Goal: Information Seeking & Learning: Learn about a topic

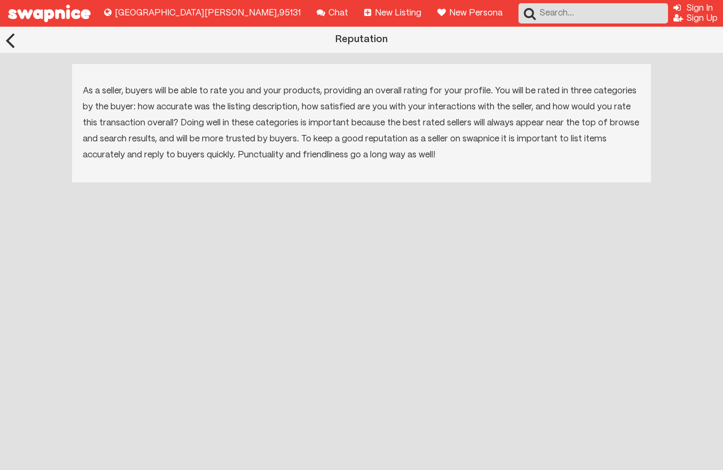
click at [70, 9] on img at bounding box center [49, 13] width 98 height 27
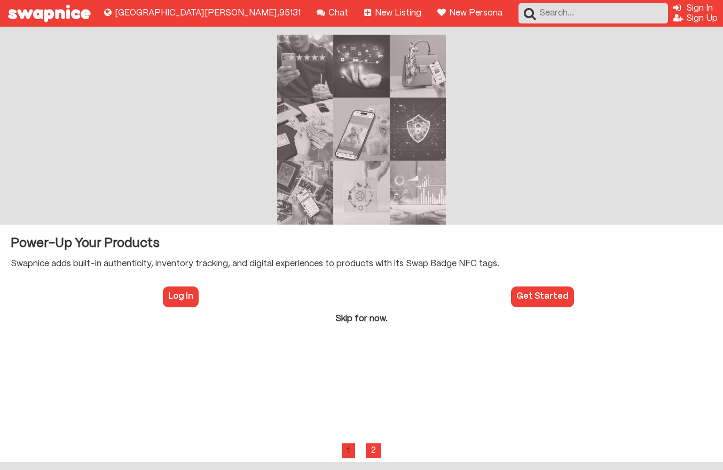
click at [35, 21] on img at bounding box center [49, 13] width 98 height 27
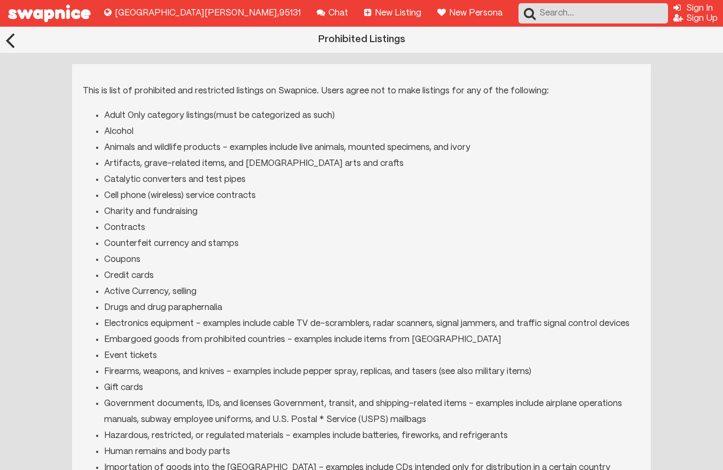
click at [75, 10] on img at bounding box center [49, 13] width 98 height 27
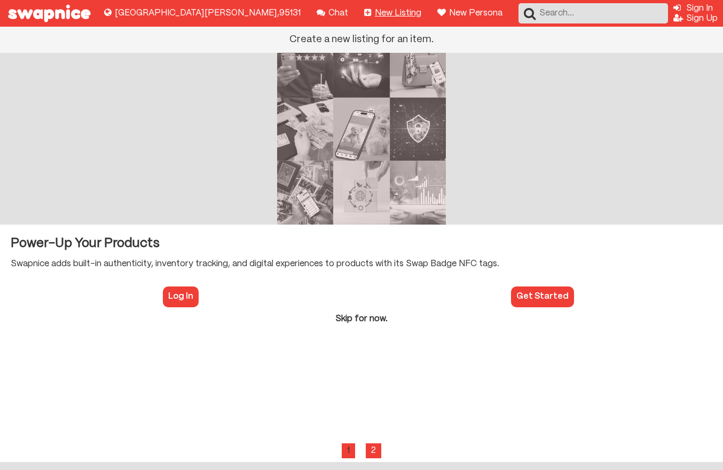
click at [359, 11] on nav "Create a new listing for an item. New Listing" at bounding box center [393, 13] width 68 height 27
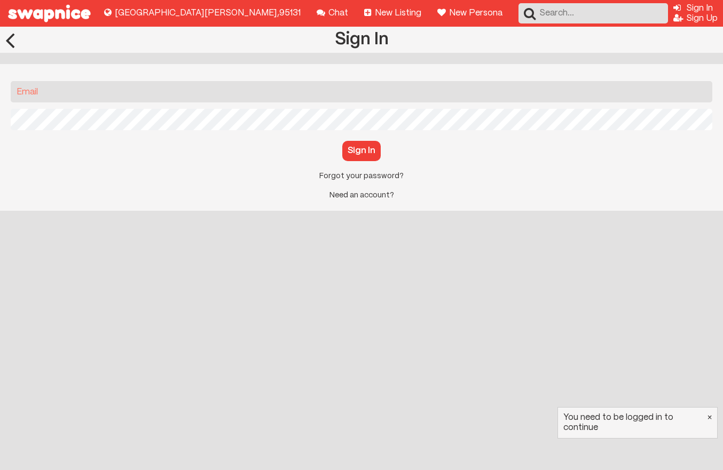
click at [49, 6] on img at bounding box center [49, 13] width 98 height 27
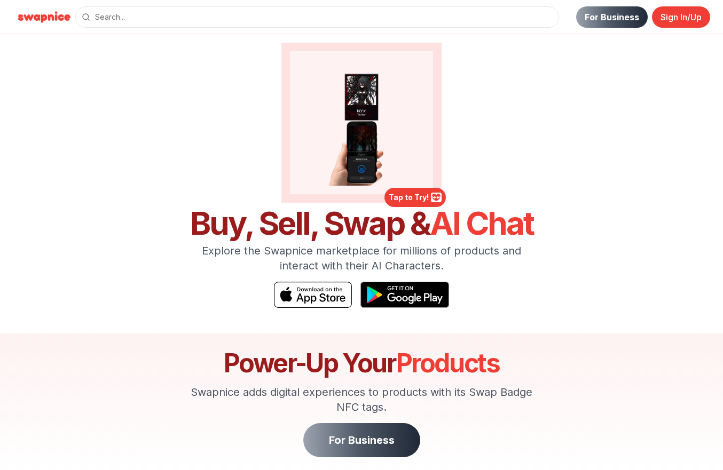
click at [37, 21] on img at bounding box center [44, 17] width 62 height 17
click at [600, 17] on link "For Business" at bounding box center [612, 16] width 72 height 21
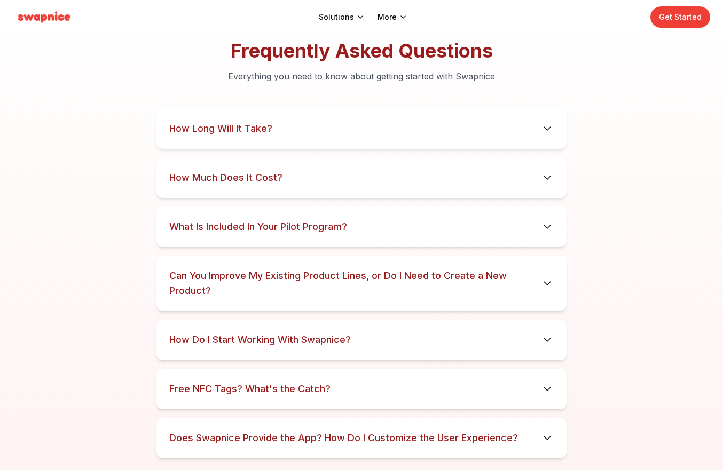
scroll to position [5450, 0]
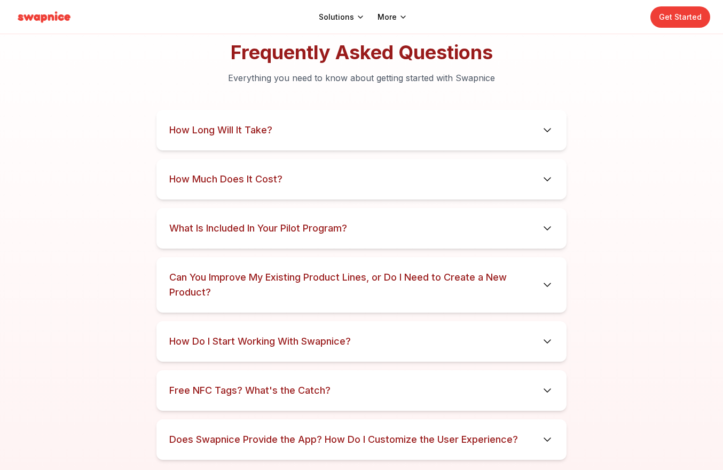
click at [201, 112] on details "How Long Will It Take? Each partnership is unique, but we expect the turnaround…" at bounding box center [361, 130] width 410 height 41
click at [201, 128] on h3 "How Long Will It Take?" at bounding box center [220, 130] width 103 height 15
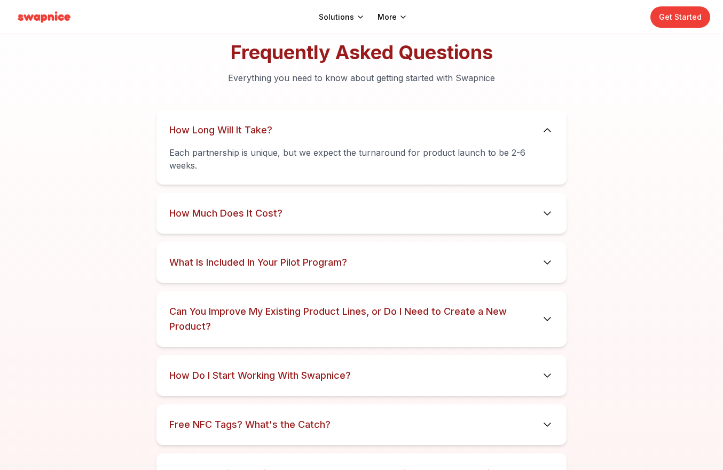
click at [201, 128] on h3 "How Long Will It Take?" at bounding box center [220, 130] width 103 height 15
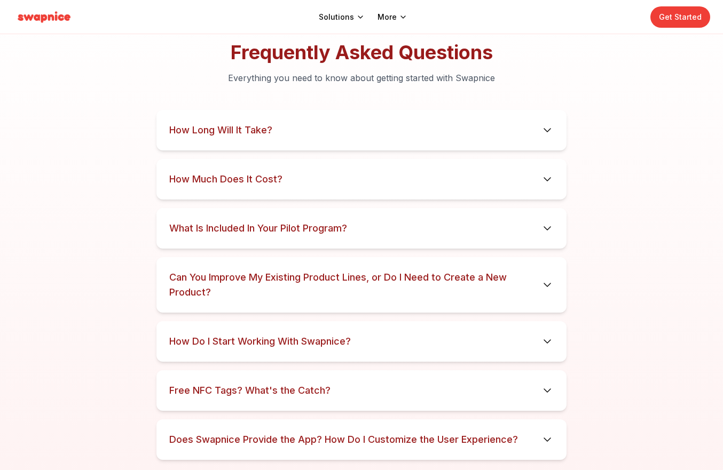
click at [201, 169] on details "How Much Does It Cost? For a limited time only, we're offering a free pilot pro…" at bounding box center [361, 179] width 410 height 41
click at [201, 189] on details "How Much Does It Cost? For a limited time only, we're offering a free pilot pro…" at bounding box center [361, 179] width 410 height 41
click at [201, 178] on h3 "How Much Does It Cost?" at bounding box center [225, 179] width 113 height 15
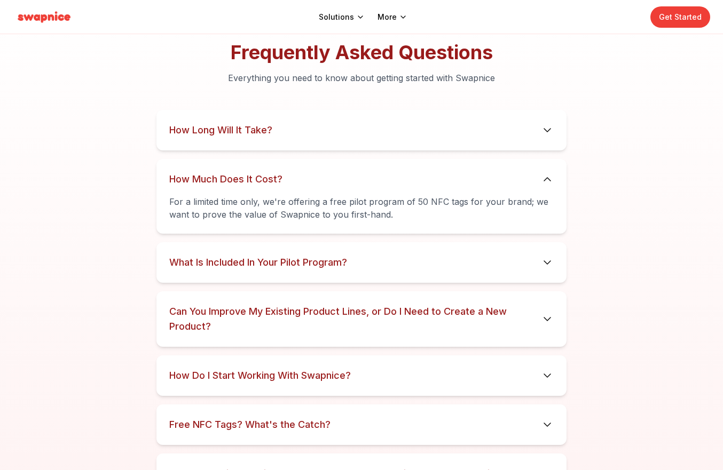
click at [201, 178] on h3 "How Much Does It Cost?" at bounding box center [225, 179] width 113 height 15
